Goal: Task Accomplishment & Management: Use online tool/utility

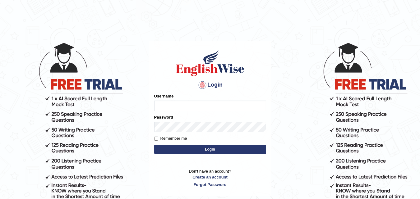
type input "razaislam"
click at [212, 150] on button "Login" at bounding box center [210, 149] width 112 height 9
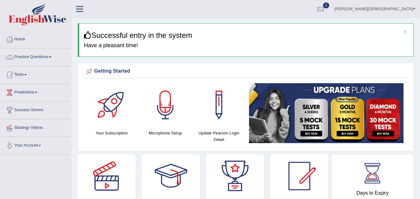
click at [23, 72] on link "Tests" at bounding box center [35, 74] width 71 height 16
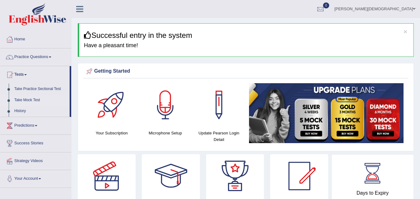
click at [26, 96] on link "Take Mock Test" at bounding box center [41, 100] width 58 height 11
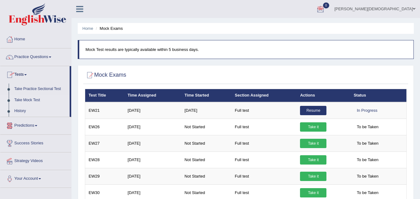
click at [24, 106] on link "History" at bounding box center [41, 111] width 58 height 11
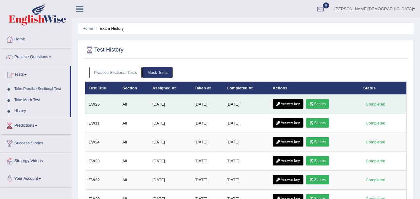
click at [328, 102] on link "Scores" at bounding box center [317, 104] width 23 height 9
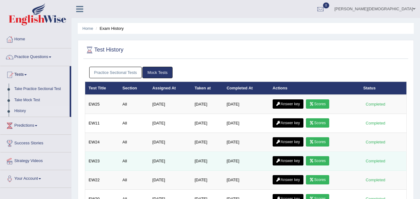
click at [323, 160] on link "Scores" at bounding box center [317, 161] width 23 height 9
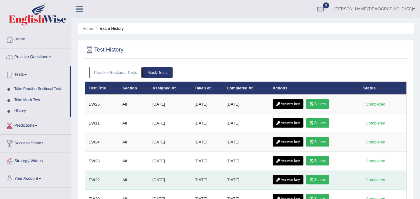
click at [325, 181] on link "Scores" at bounding box center [317, 179] width 23 height 9
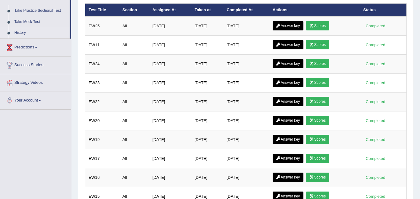
scroll to position [101, 0]
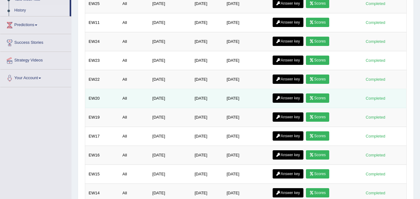
click at [320, 99] on link "Scores" at bounding box center [317, 98] width 23 height 9
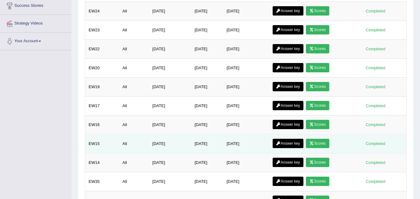
scroll to position [134, 0]
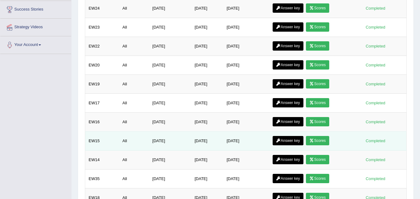
click at [320, 138] on link "Scores" at bounding box center [317, 140] width 23 height 9
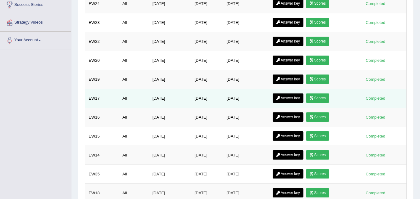
click at [322, 95] on link "Scores" at bounding box center [317, 98] width 23 height 9
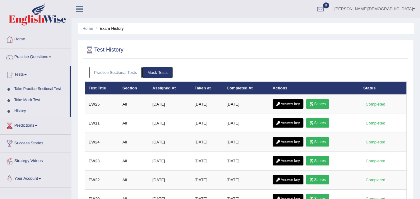
click at [28, 98] on link "Take Mock Test" at bounding box center [41, 100] width 58 height 11
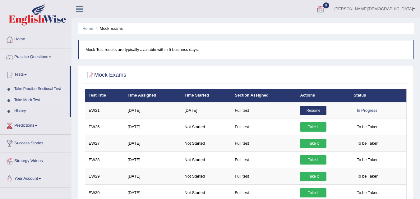
click at [325, 5] on div at bounding box center [320, 9] width 9 height 9
click at [328, 22] on li "See All Alerts" at bounding box center [283, 26] width 89 height 13
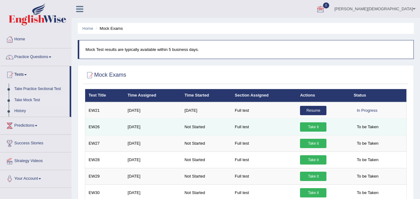
click at [314, 126] on link "Take it" at bounding box center [313, 127] width 26 height 9
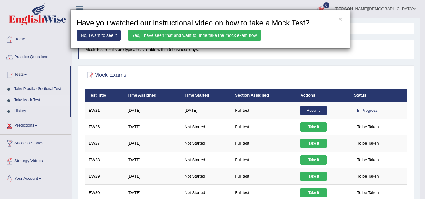
click at [235, 30] on link "Yes, I have seen that and want to undertake the mock exam now" at bounding box center [194, 35] width 133 height 11
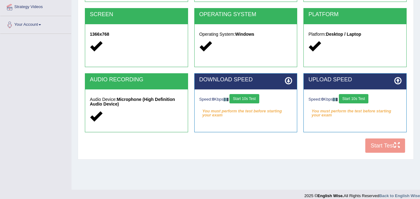
scroll to position [124, 0]
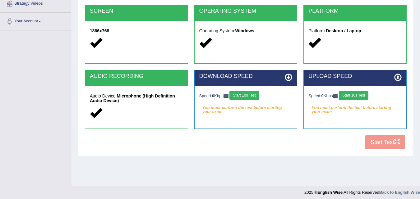
click at [252, 93] on button "Start 10s Test" at bounding box center [245, 95] width 30 height 9
click at [362, 95] on button "Start 10s Test" at bounding box center [354, 95] width 30 height 9
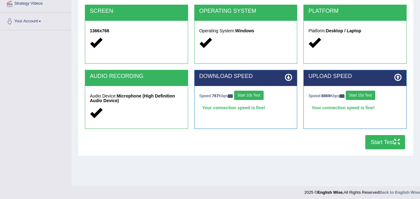
click at [400, 143] on icon "button" at bounding box center [398, 142] width 6 height 6
click at [388, 141] on button "Start Test" at bounding box center [386, 142] width 40 height 14
